Goal: Information Seeking & Learning: Compare options

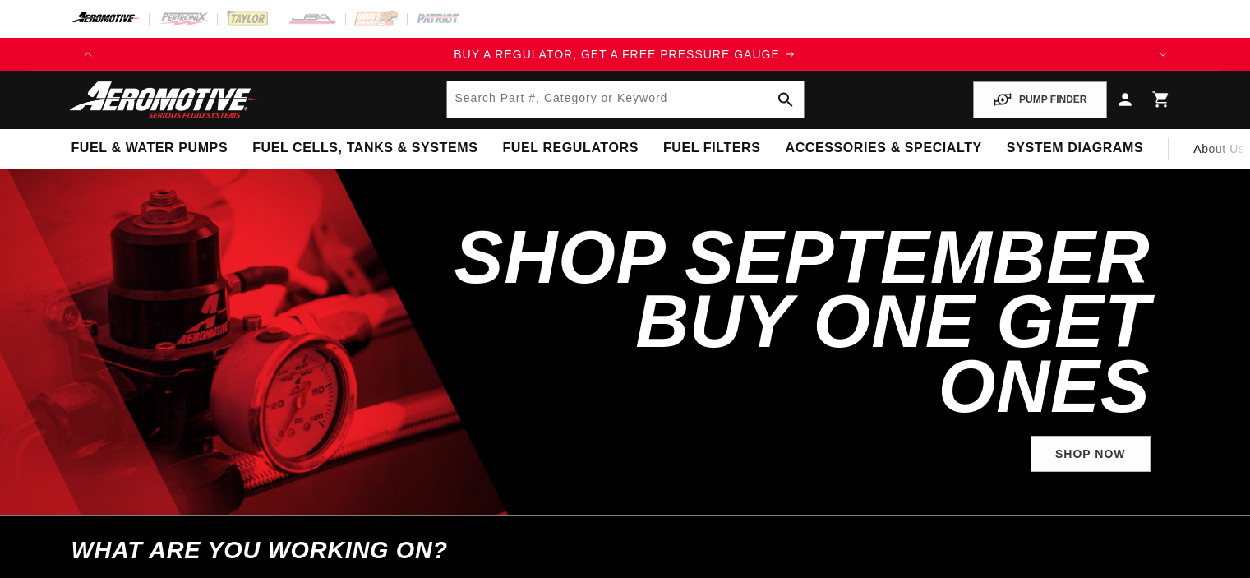
select select "1966"
select select "Ford"
select select "4.7L"
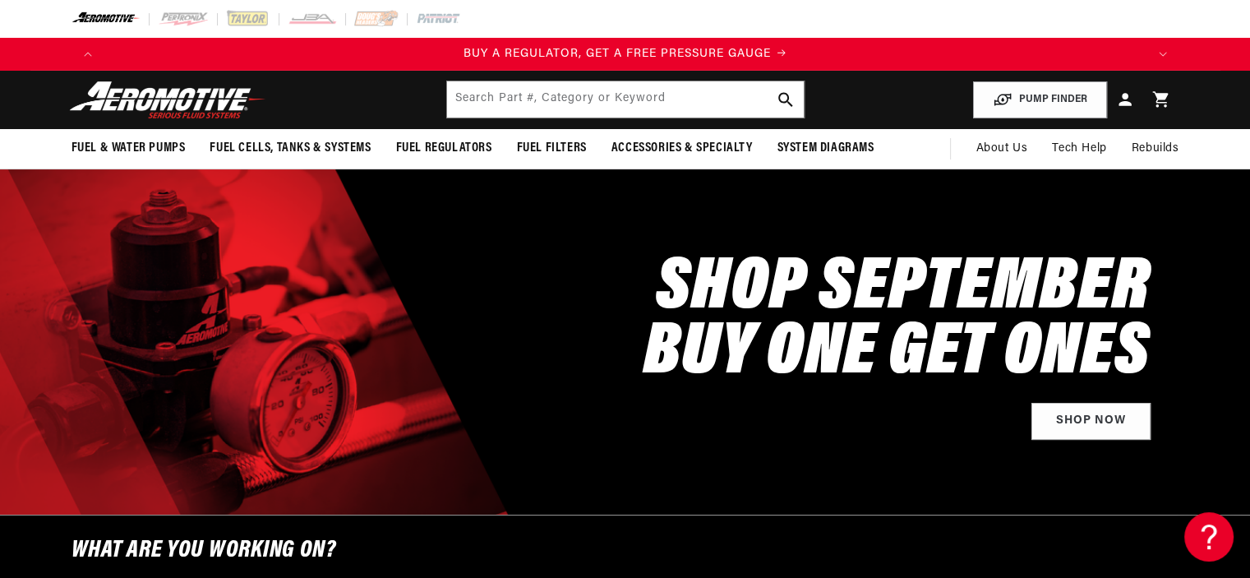
click at [455, 265] on div "SHOP SEPTEMBER BUY ONE GET ONES Shop Now" at bounding box center [625, 341] width 1108 height 345
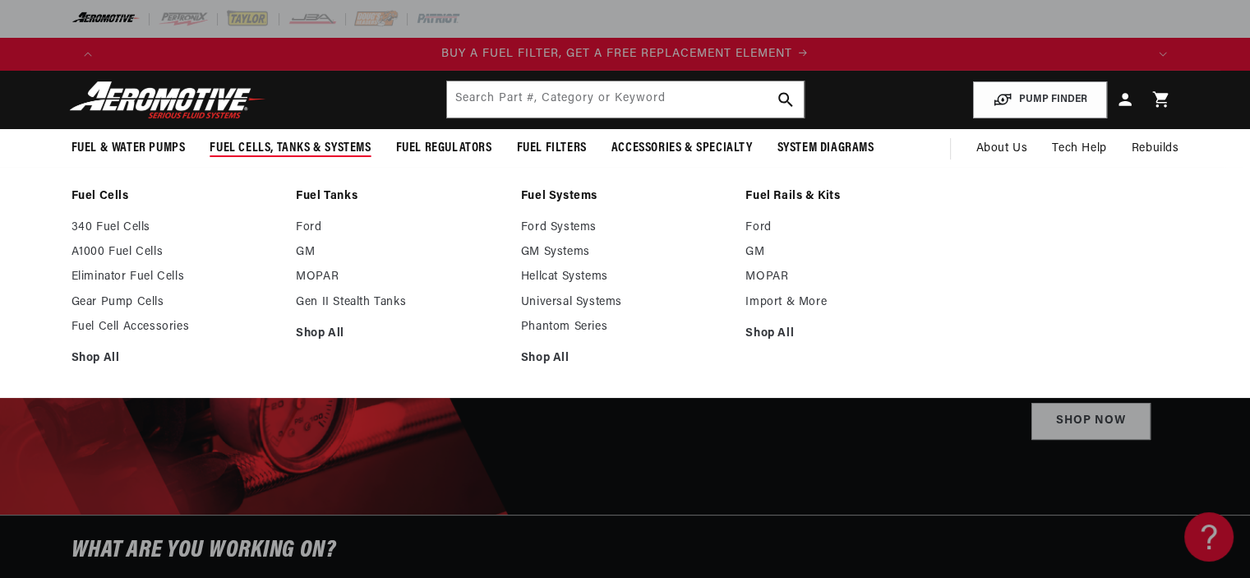
click at [250, 138] on summary "Fuel Cells, Tanks & Systems" at bounding box center [290, 148] width 186 height 39
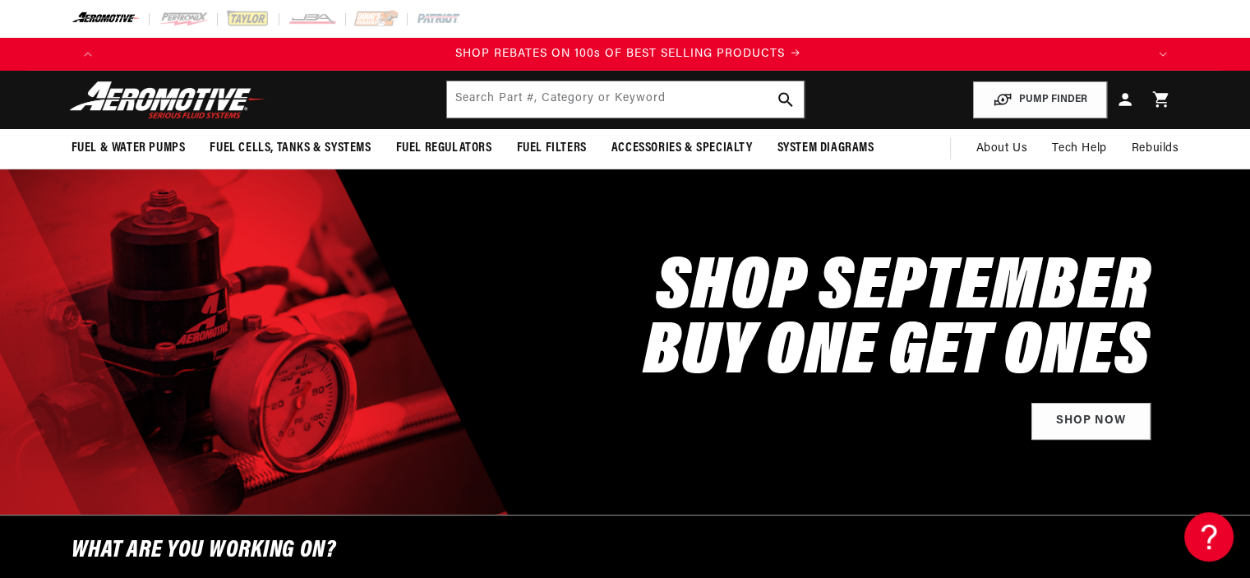
scroll to position [0, 2084]
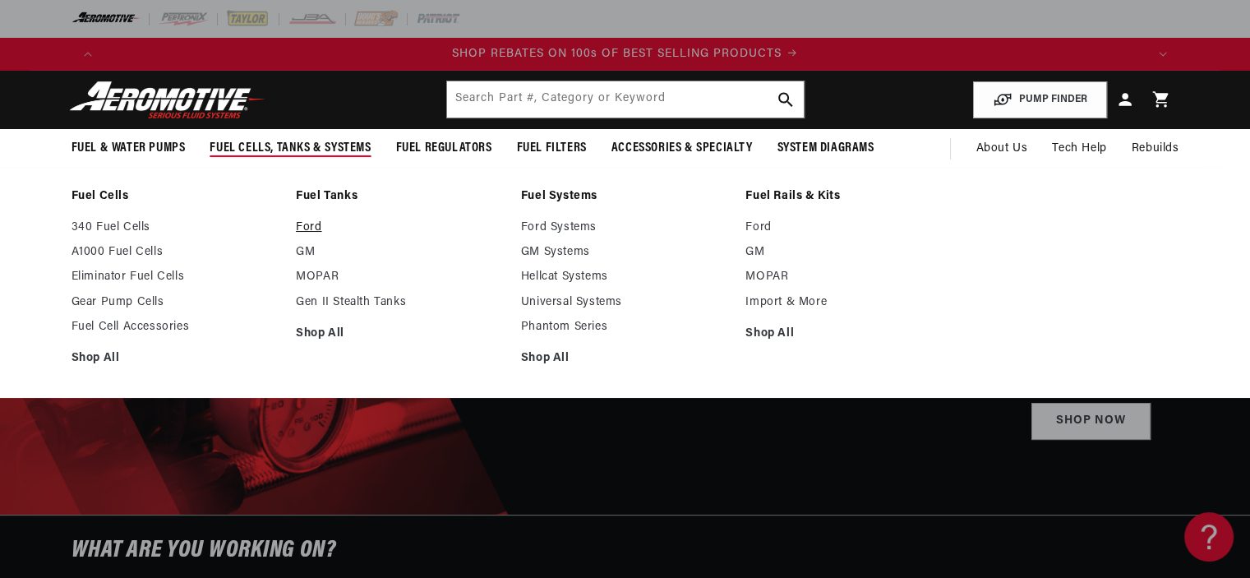
click at [305, 228] on link "Ford" at bounding box center [400, 227] width 209 height 15
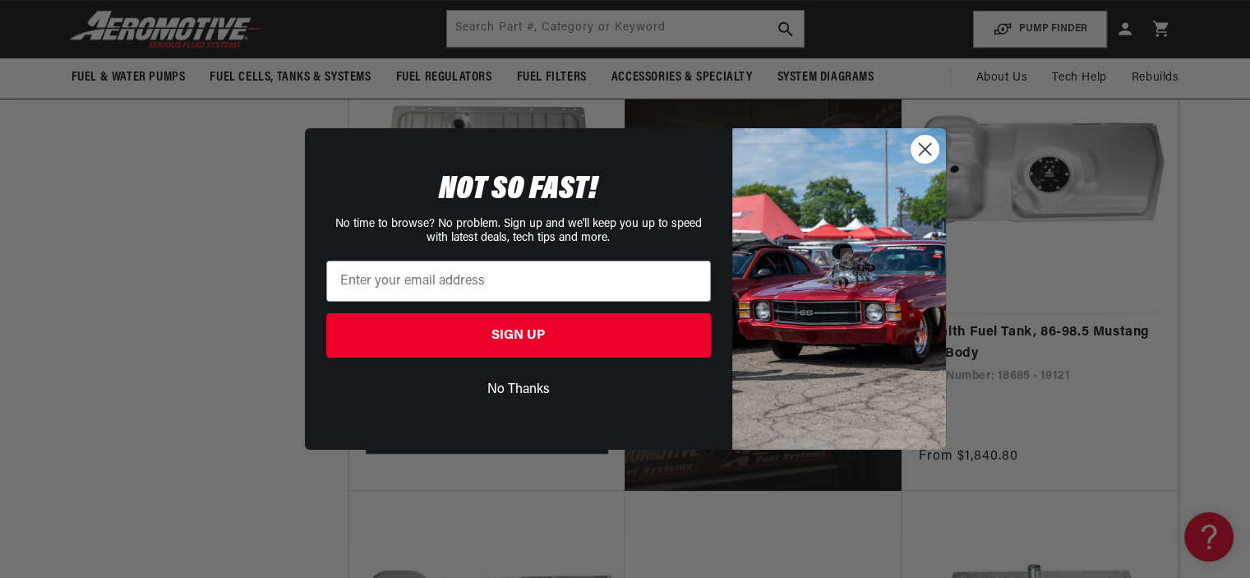
scroll to position [286, 0]
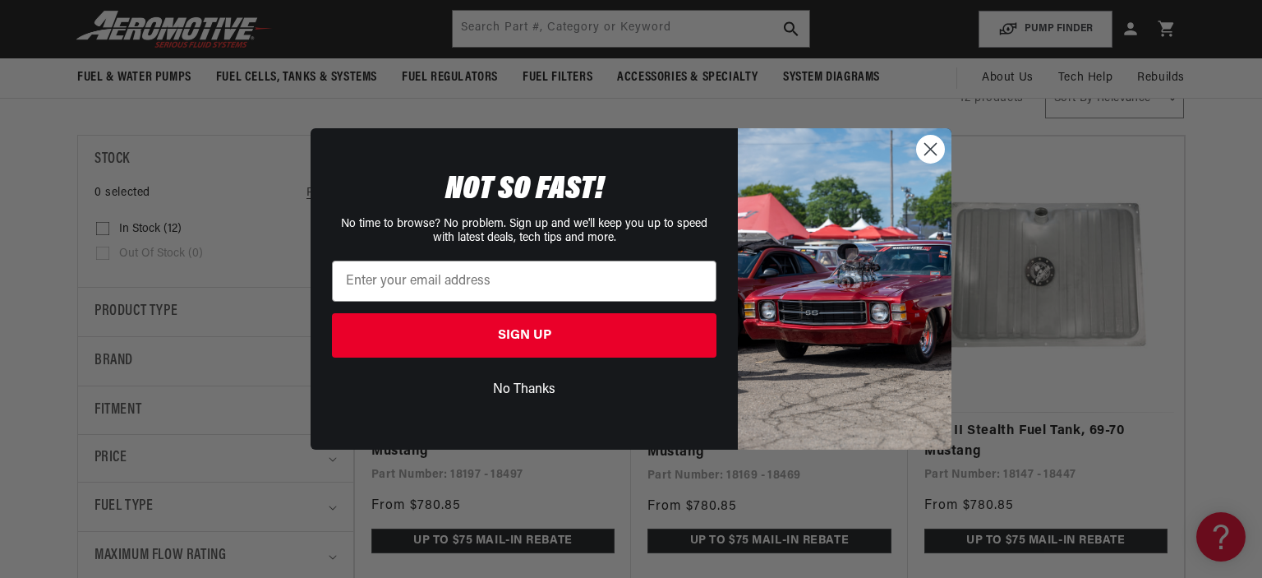
click at [923, 150] on circle "Close dialog" at bounding box center [930, 149] width 27 height 27
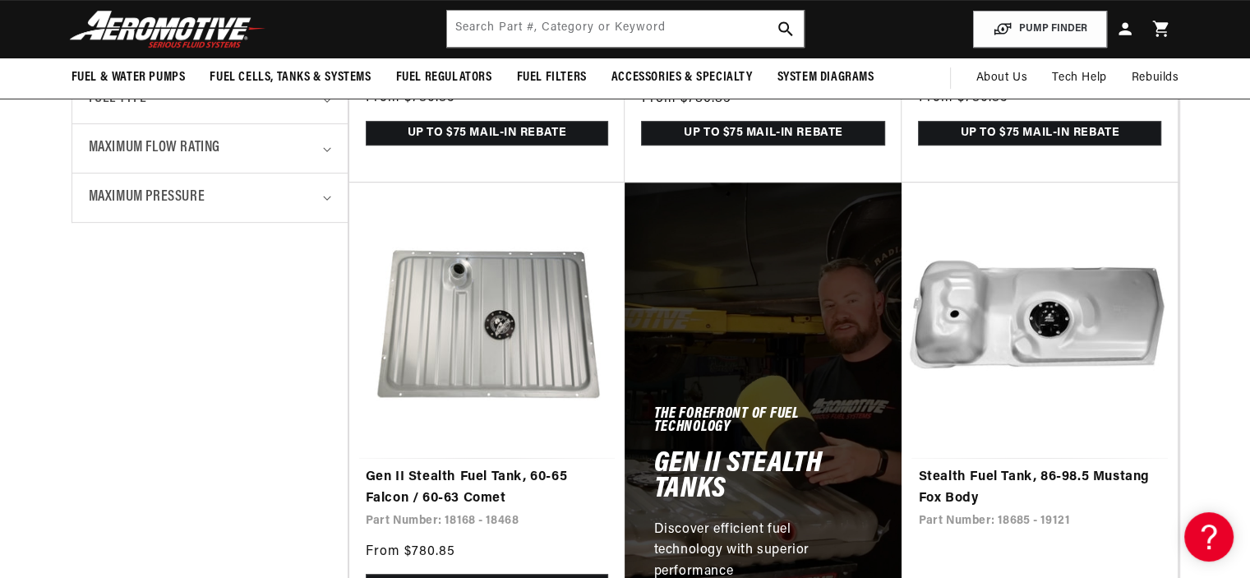
scroll to position [0, 0]
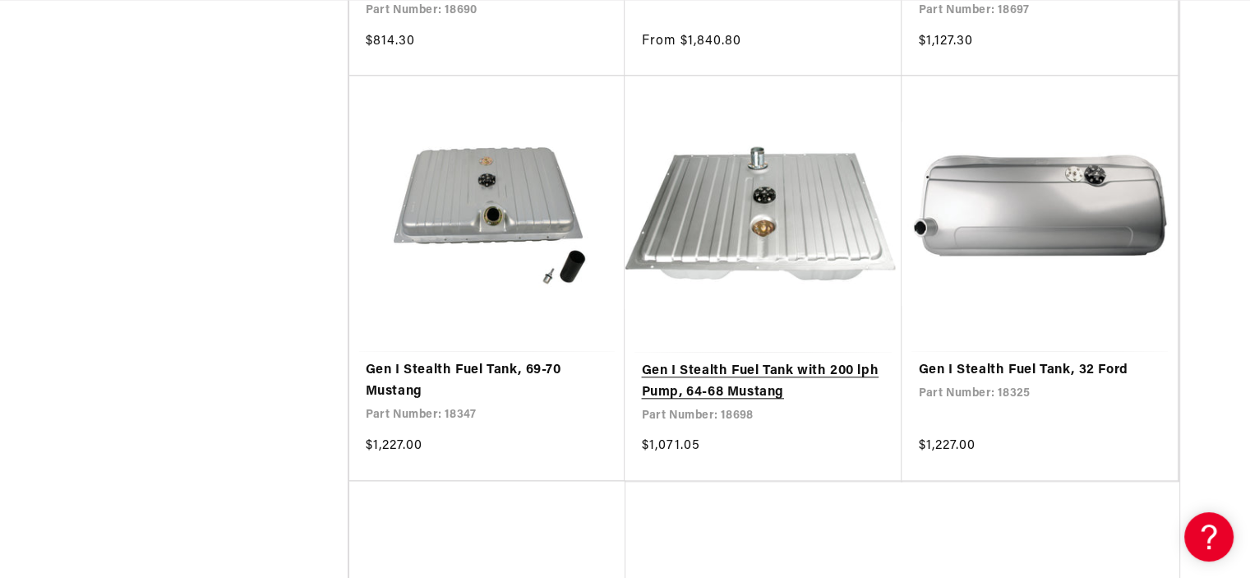
click at [755, 379] on link "Gen I Stealth Fuel Tank with 200 lph Pump, 64-68 Mustang" at bounding box center [763, 382] width 244 height 42
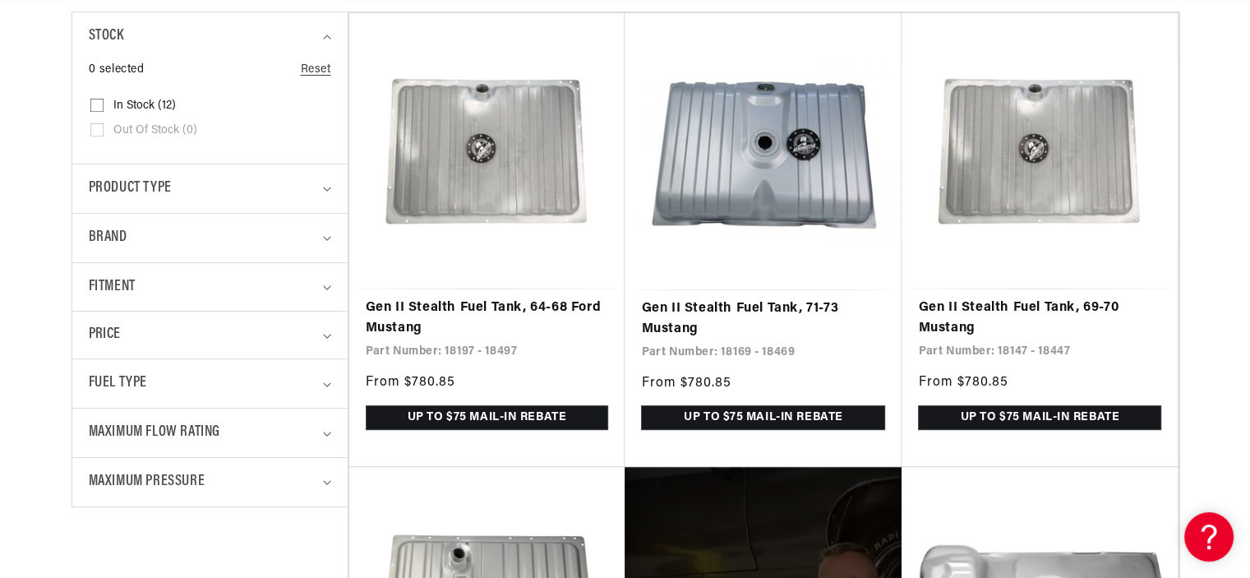
scroll to position [382, 0]
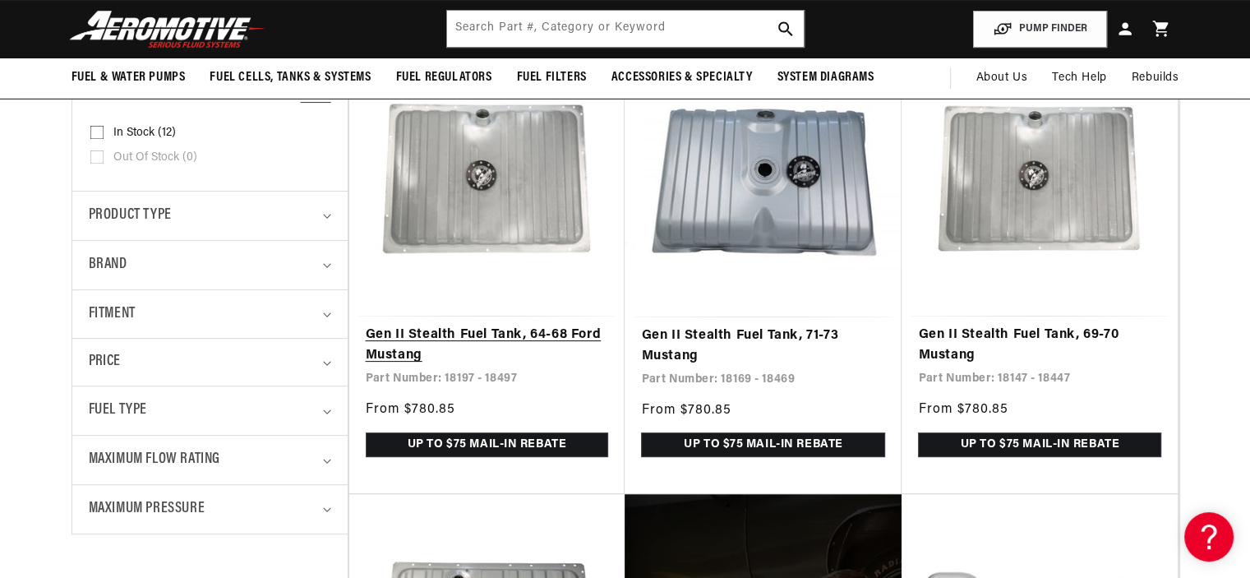
click at [437, 334] on link "Gen II Stealth Fuel Tank, 64-68 Ford Mustang" at bounding box center [487, 346] width 243 height 42
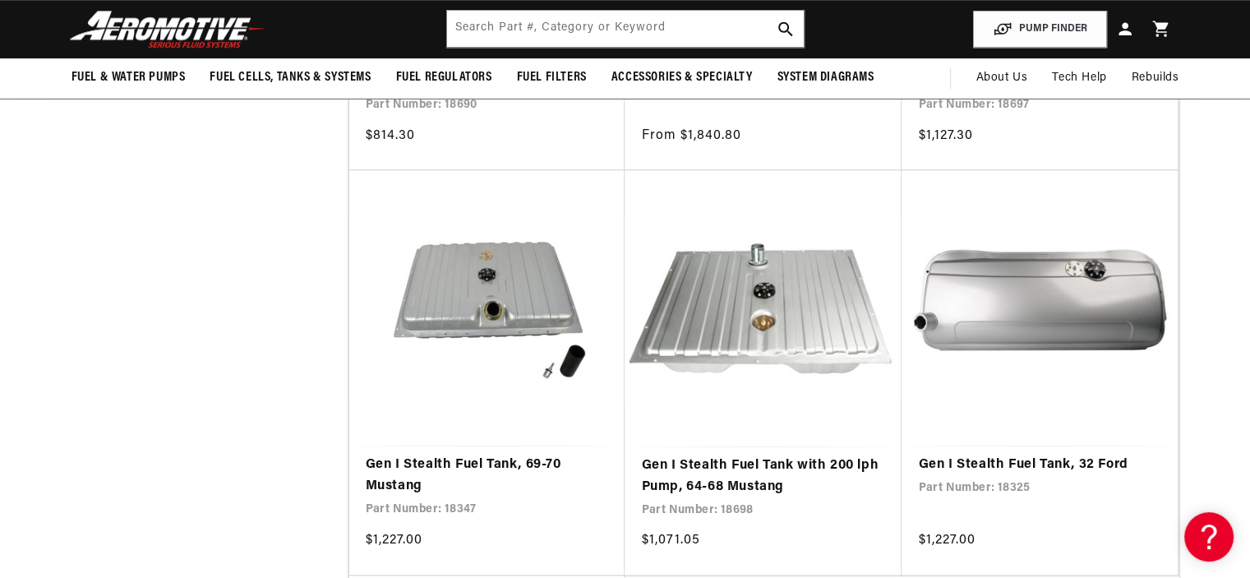
scroll to position [1551, 0]
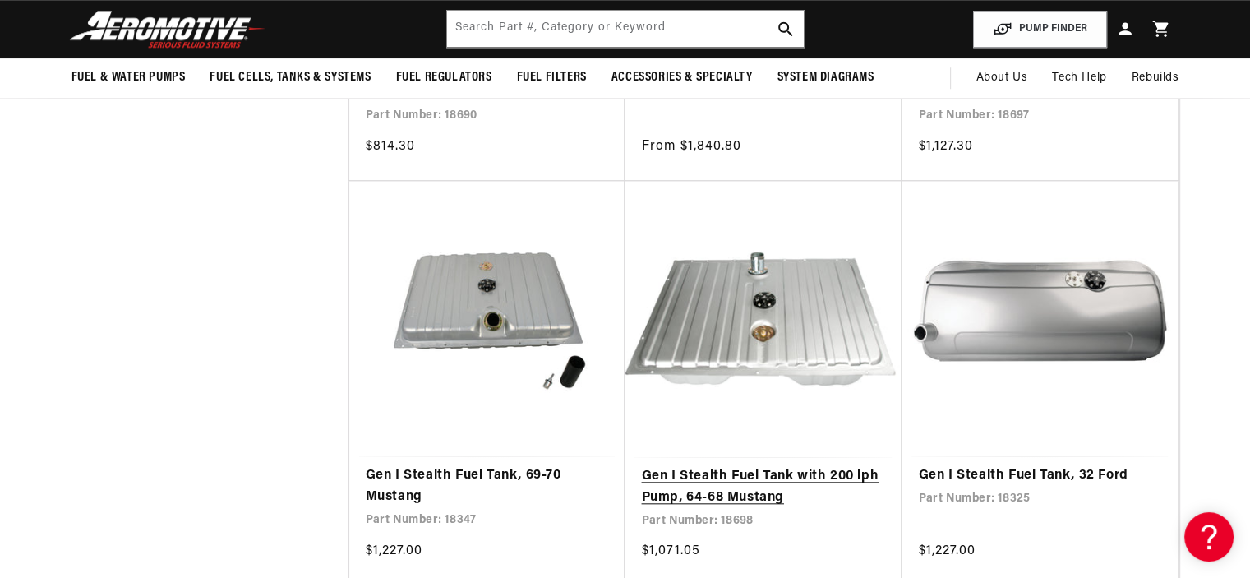
click at [787, 466] on link "Gen I Stealth Fuel Tank with 200 lph Pump, 64-68 Mustang" at bounding box center [763, 487] width 244 height 42
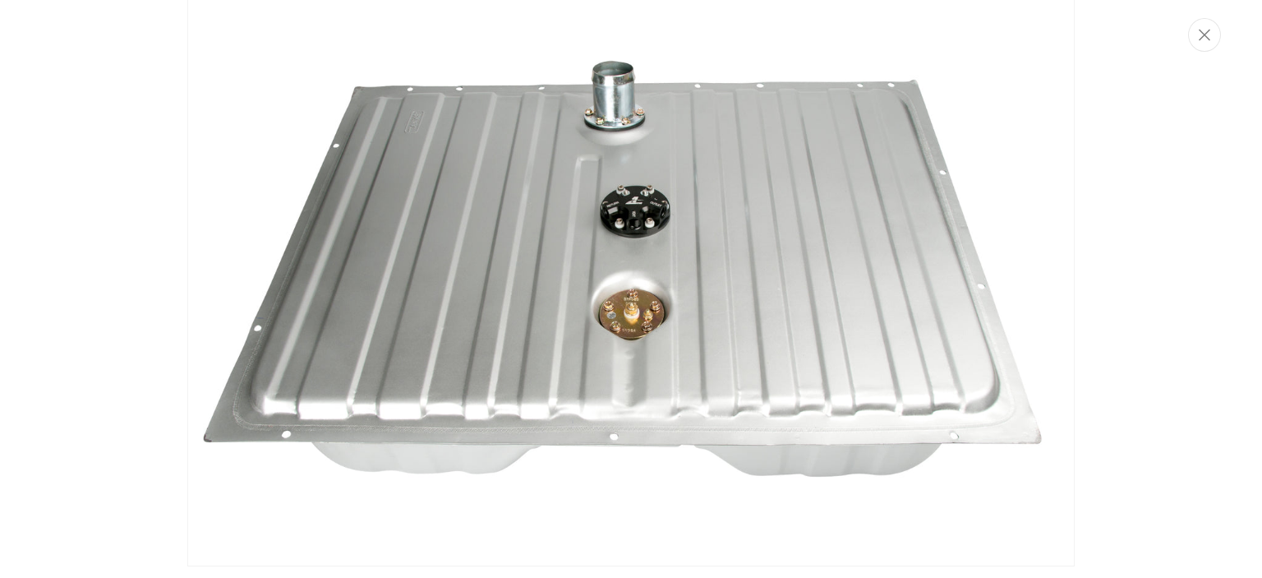
scroll to position [0, 1042]
click at [1214, 36] on button "Close" at bounding box center [1204, 35] width 33 height 34
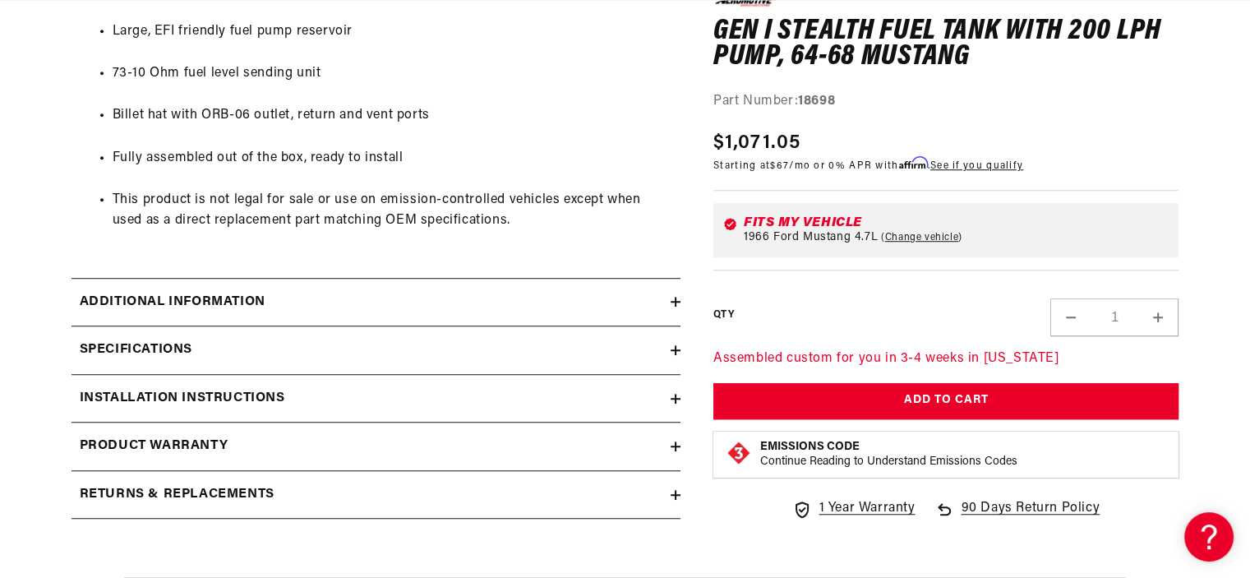
scroll to position [0, 2084]
click at [675, 302] on icon at bounding box center [675, 302] width 10 height 0
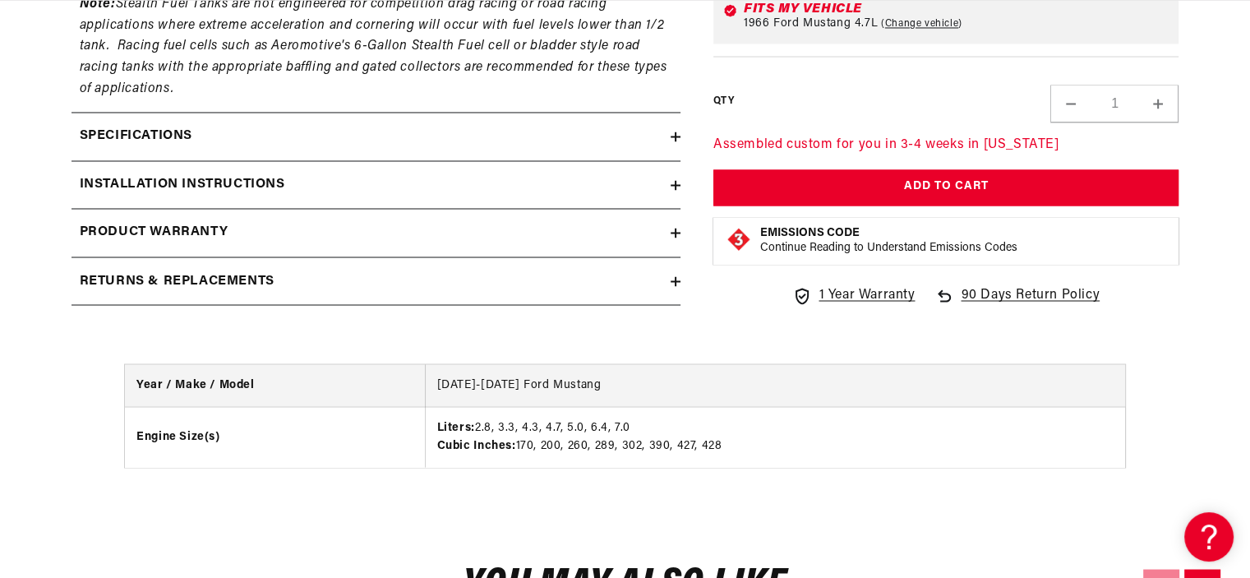
scroll to position [0, 3125]
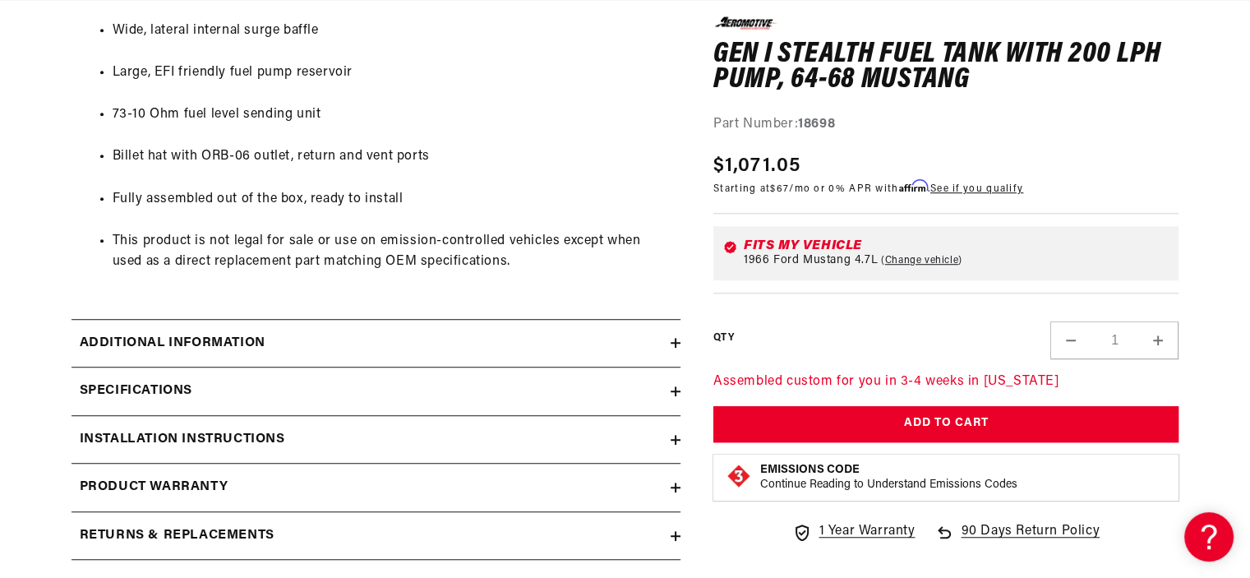
click at [675, 345] on icon at bounding box center [675, 343] width 0 height 10
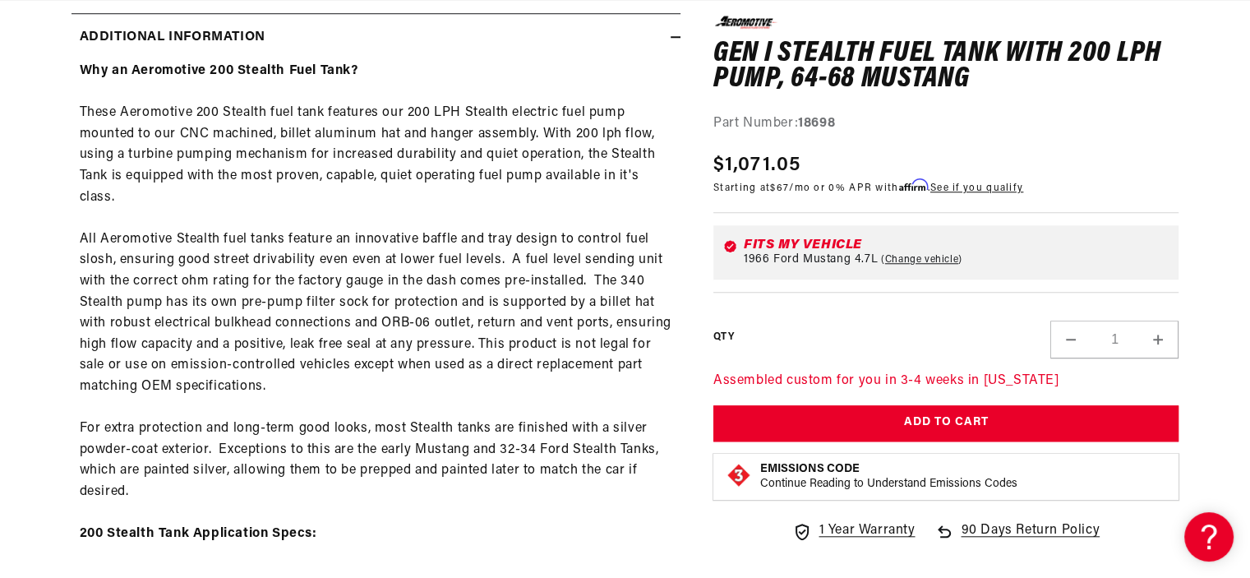
scroll to position [0, 1800]
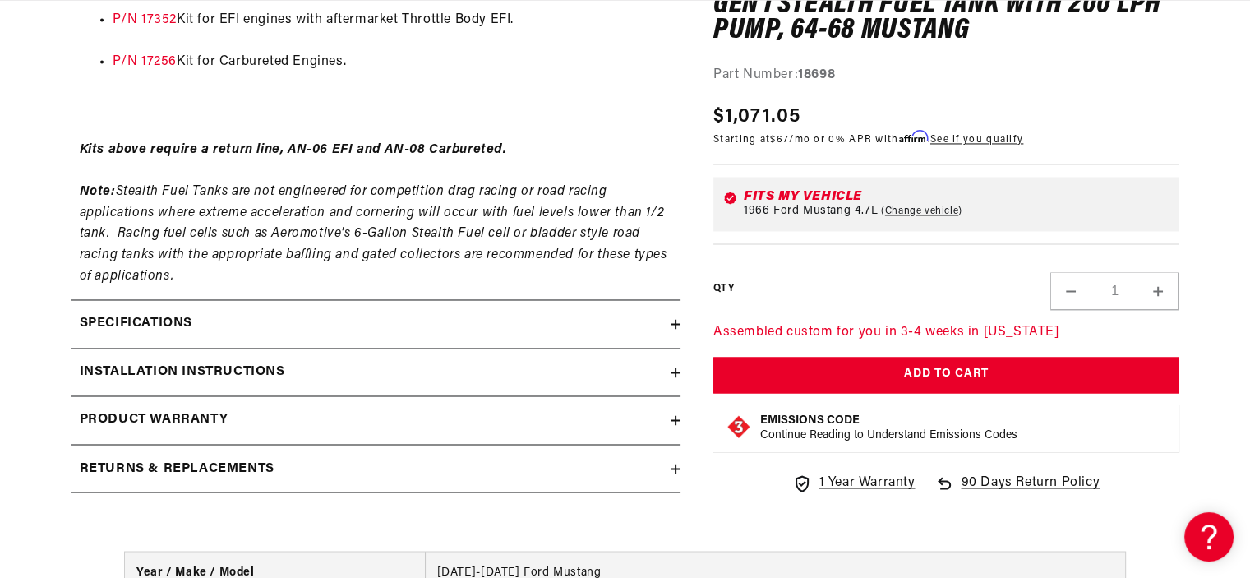
click at [670, 316] on summary "Specifications" at bounding box center [375, 324] width 609 height 48
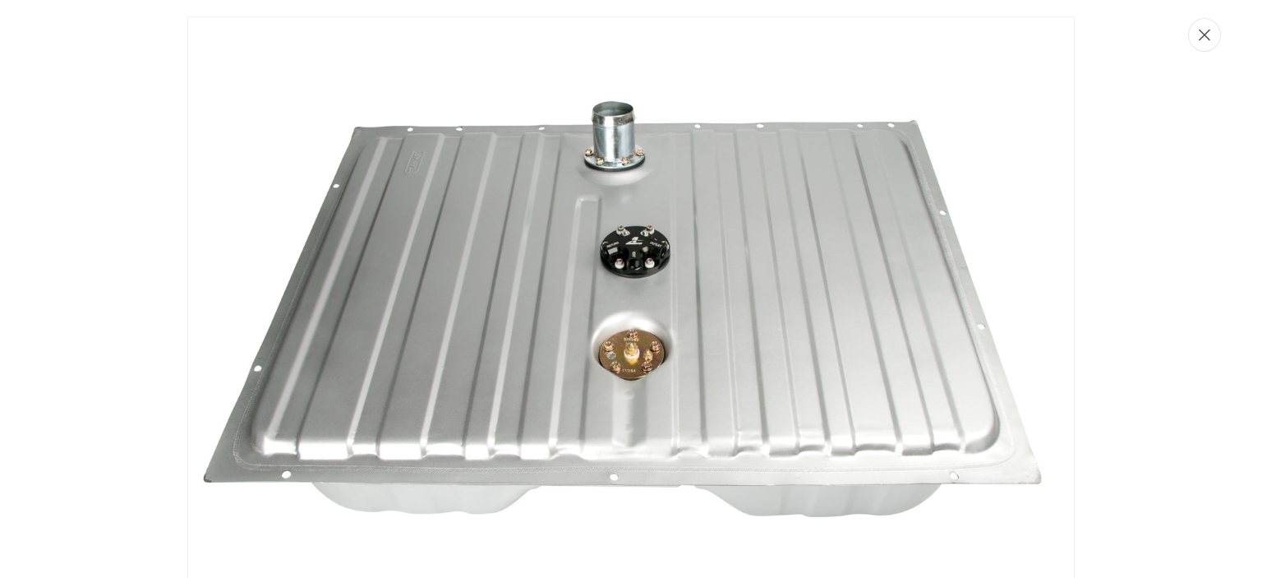
click at [1196, 34] on button "Close" at bounding box center [1204, 35] width 33 height 34
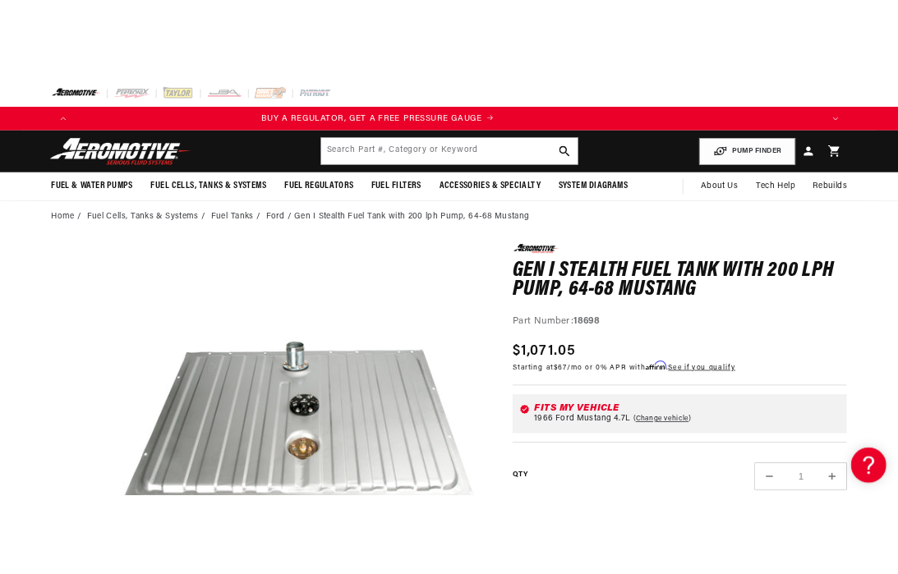
scroll to position [0, 0]
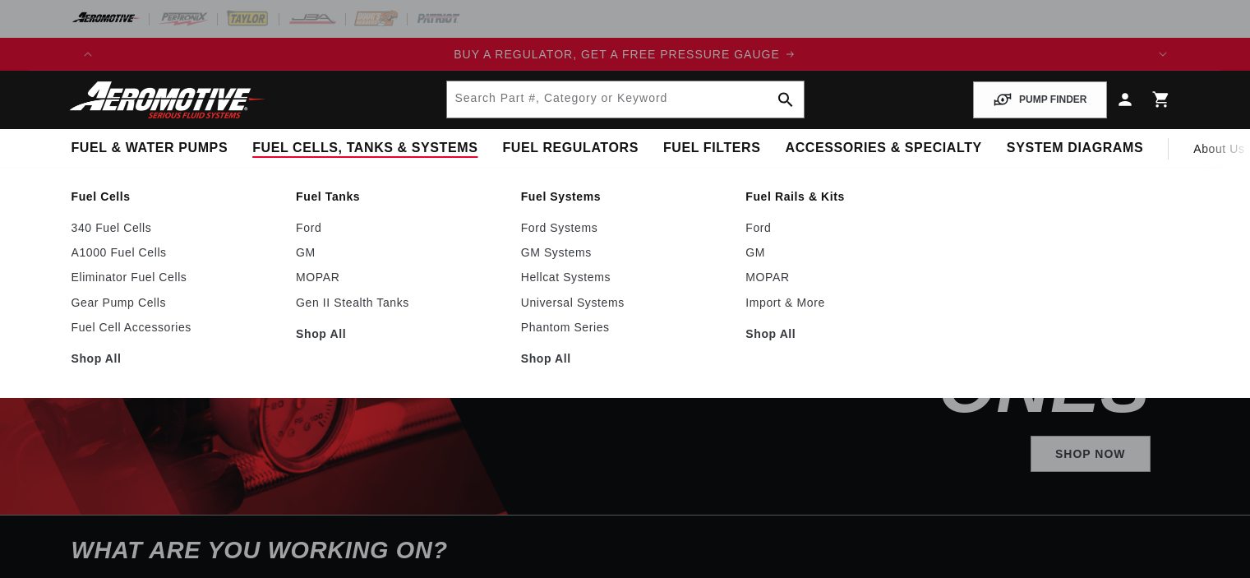
select select "1966"
select select "Ford"
select select "4.7L"
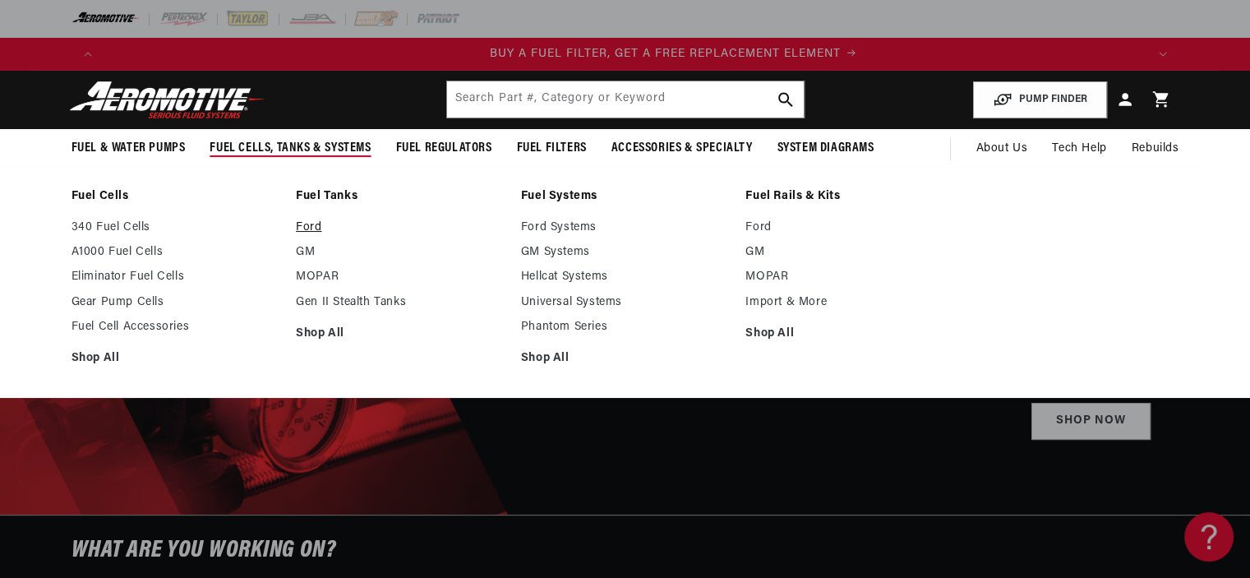
scroll to position [0, 1042]
click at [534, 219] on li "Fuel Systems Ford Systems GM Systems Hellcat Systems" at bounding box center [625, 282] width 209 height 187
click at [532, 228] on link "Ford Systems" at bounding box center [625, 227] width 209 height 15
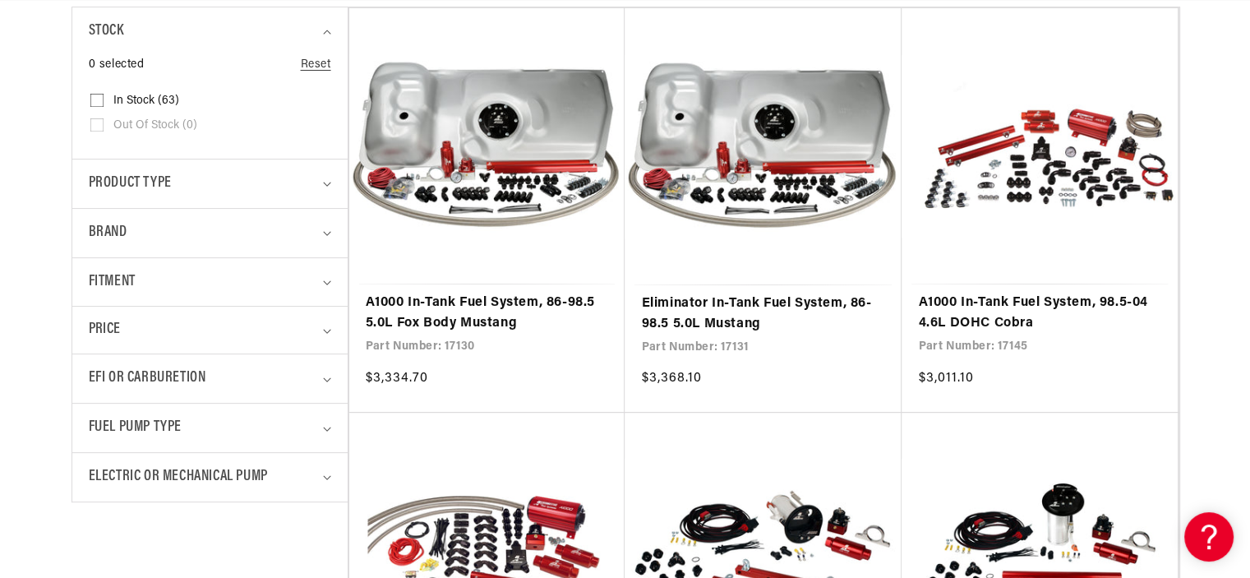
scroll to position [467, 0]
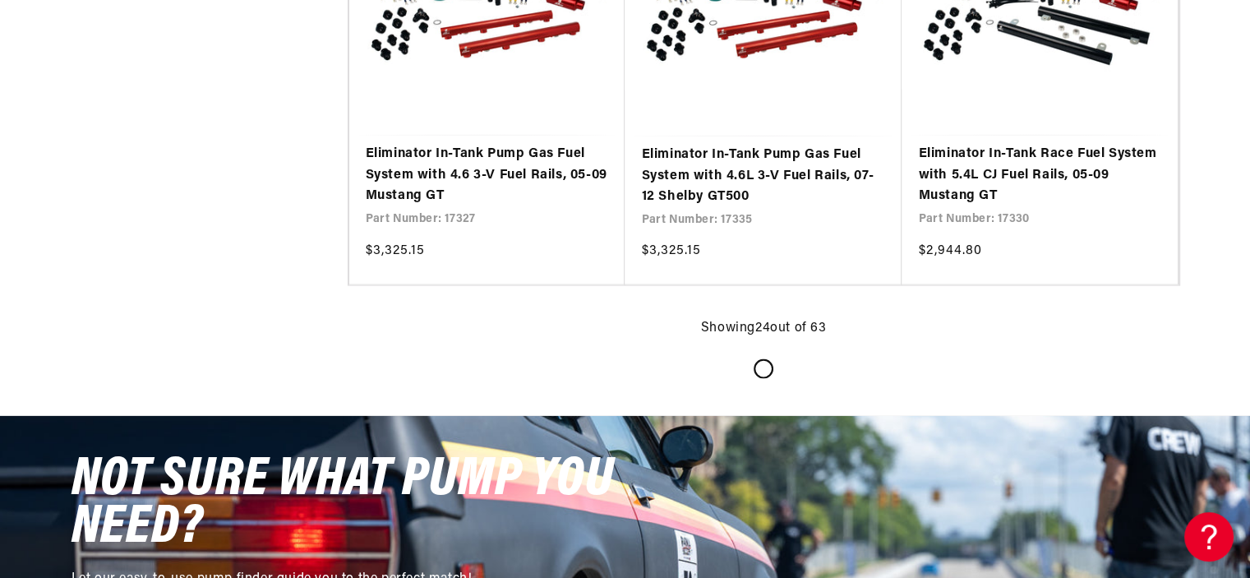
scroll to position [0, 2798]
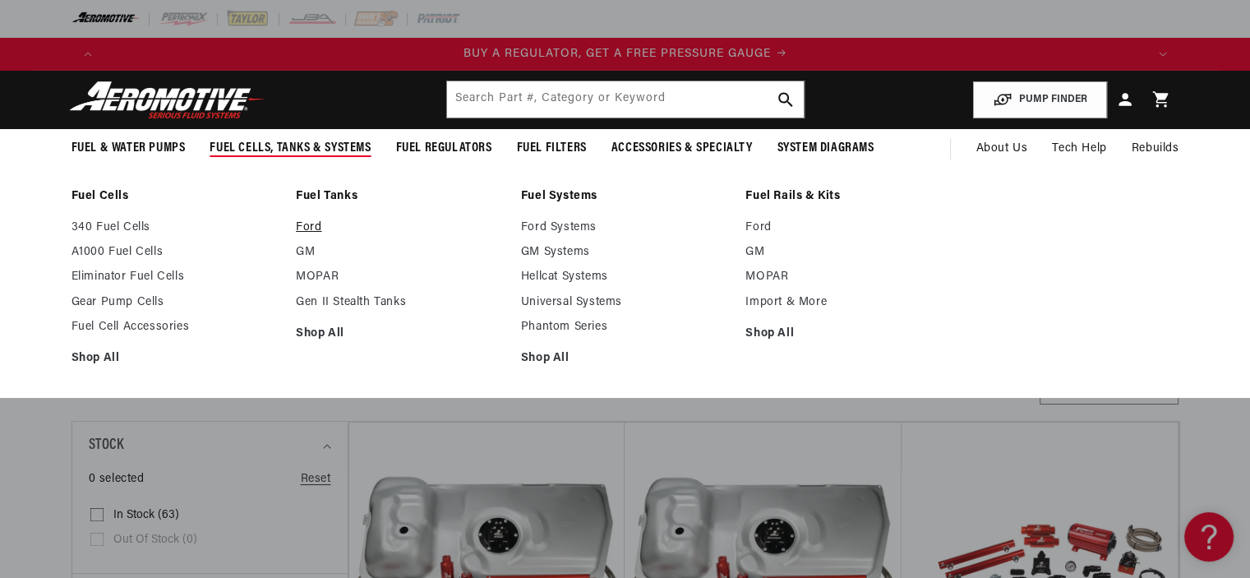
click at [315, 226] on link "Ford" at bounding box center [400, 227] width 209 height 15
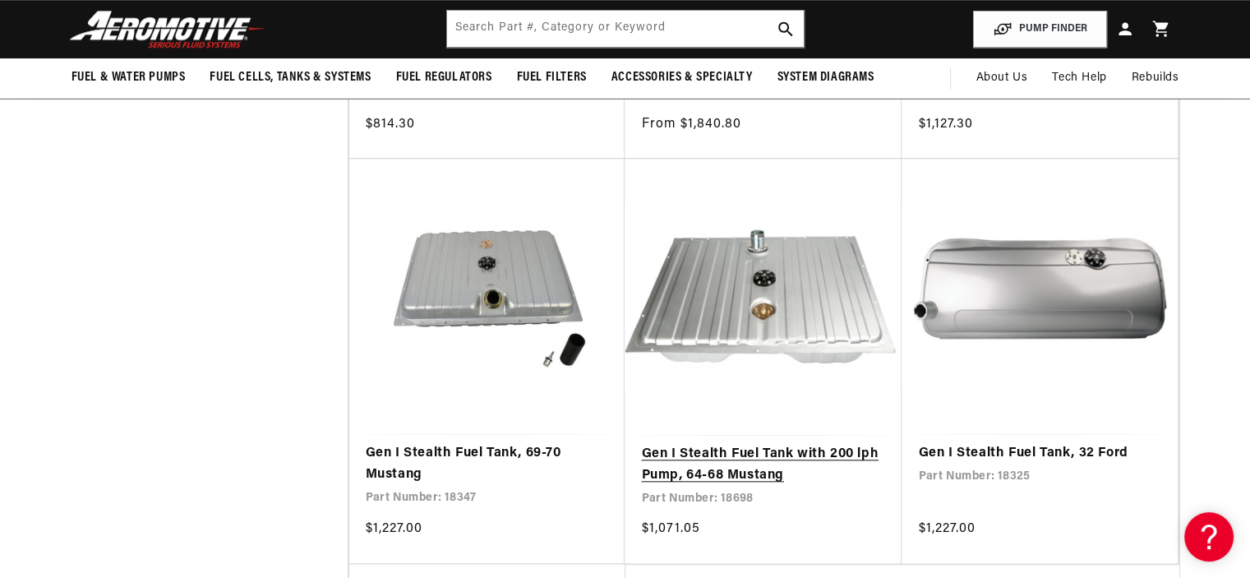
scroll to position [0, 140]
click at [688, 454] on link "Gen I Stealth Fuel Tank with 200 lph Pump, 64-68 Mustang" at bounding box center [763, 465] width 244 height 42
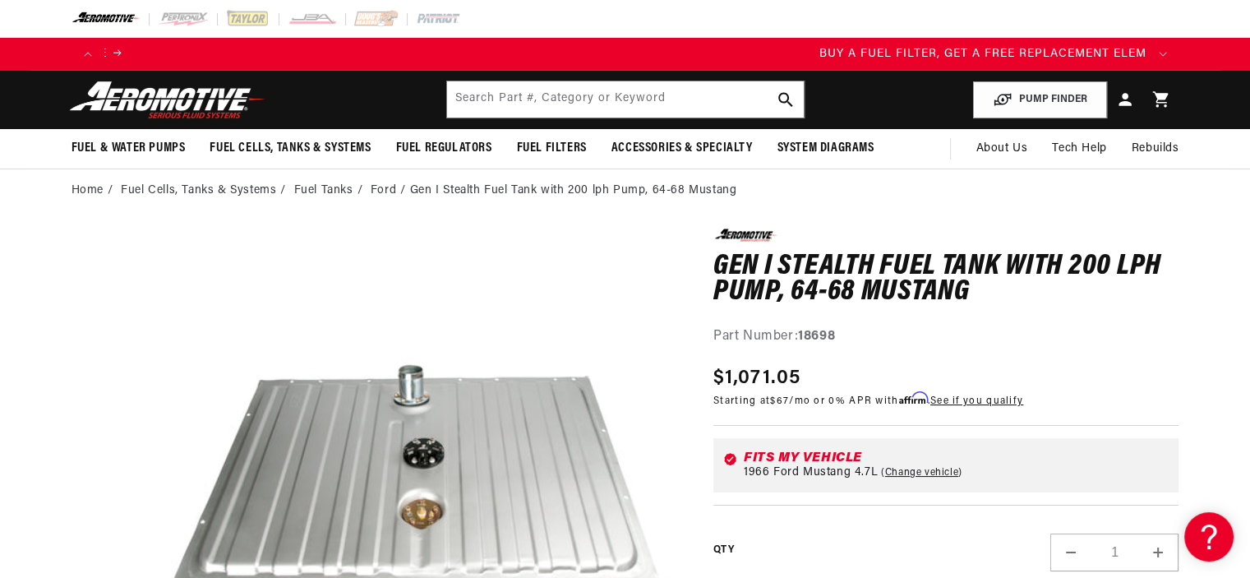
scroll to position [0, 899]
